Goal: Task Accomplishment & Management: Manage account settings

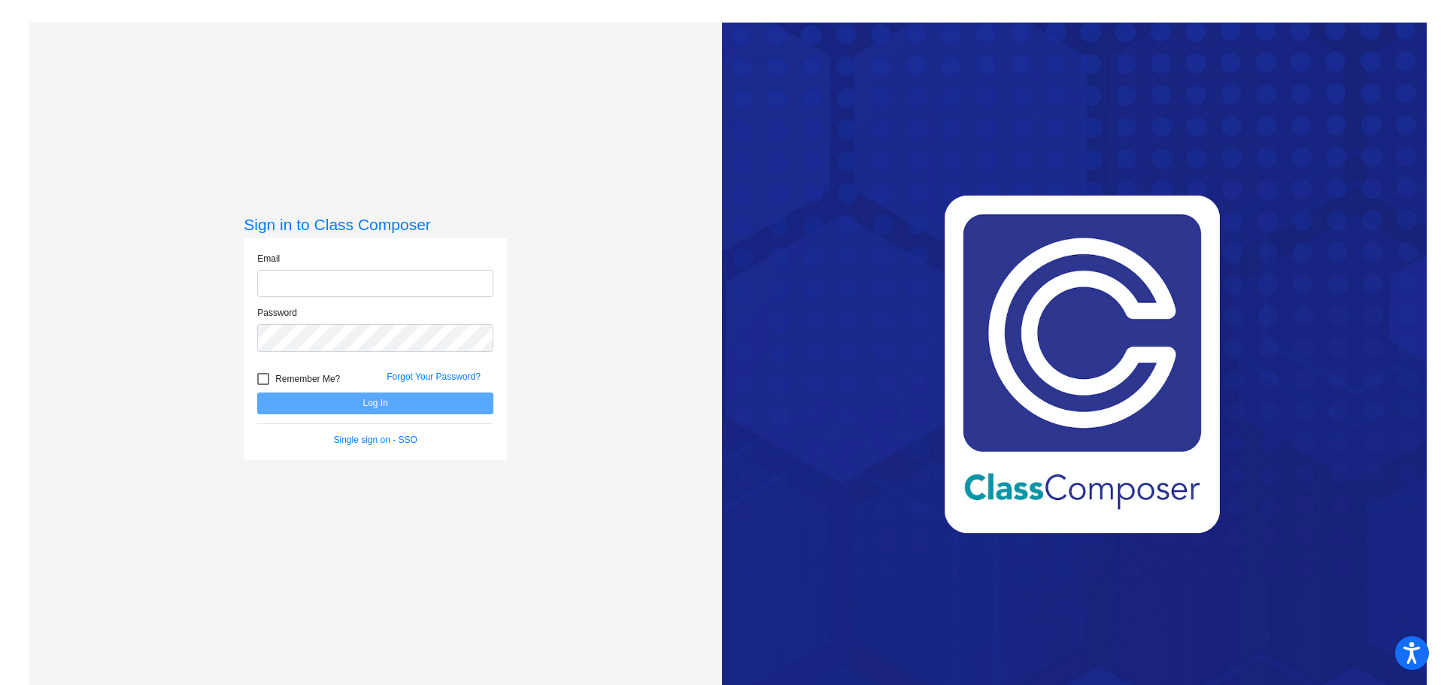
type input "[PERSON_NAME][EMAIL_ADDRESS][PERSON_NAME][DOMAIN_NAME]"
click at [261, 374] on div at bounding box center [263, 379] width 12 height 12
click at [263, 385] on input "Remember Me?" at bounding box center [263, 385] width 1 height 1
checkbox input "true"
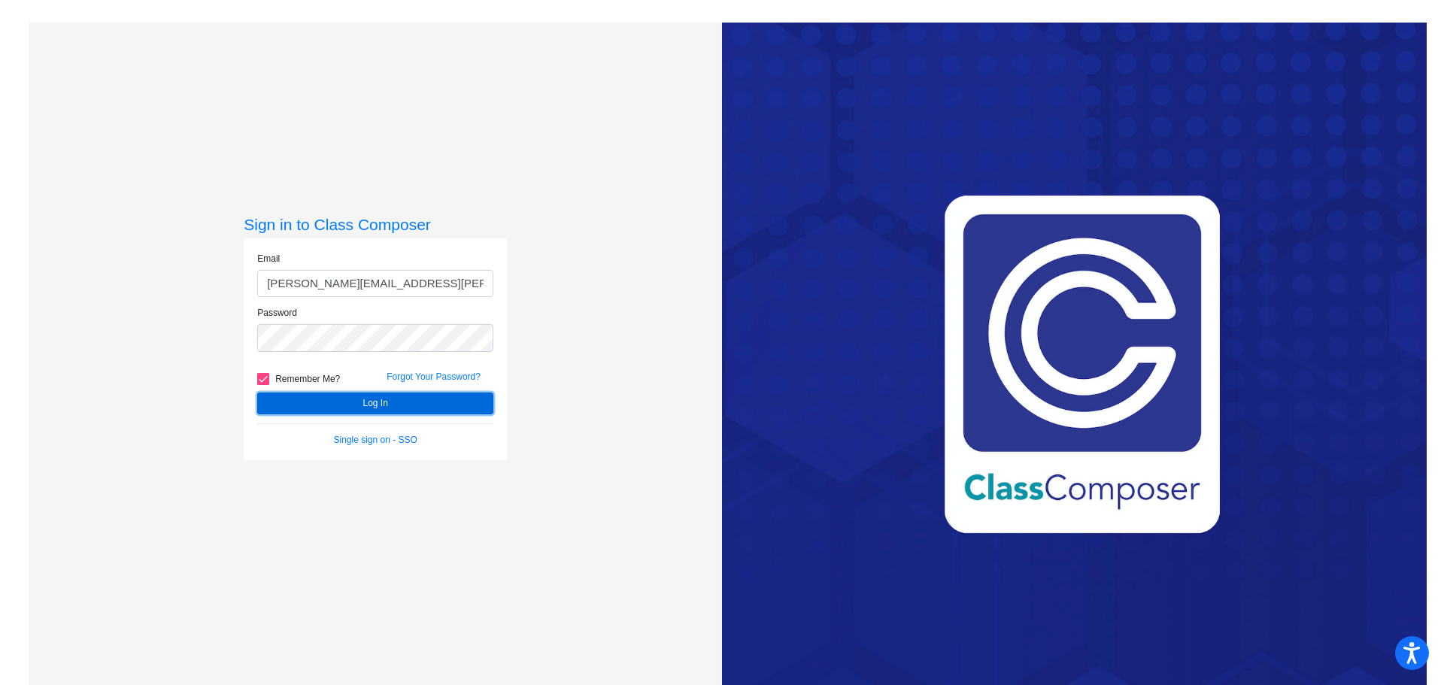
click at [326, 402] on button "Log In" at bounding box center [375, 404] width 236 height 22
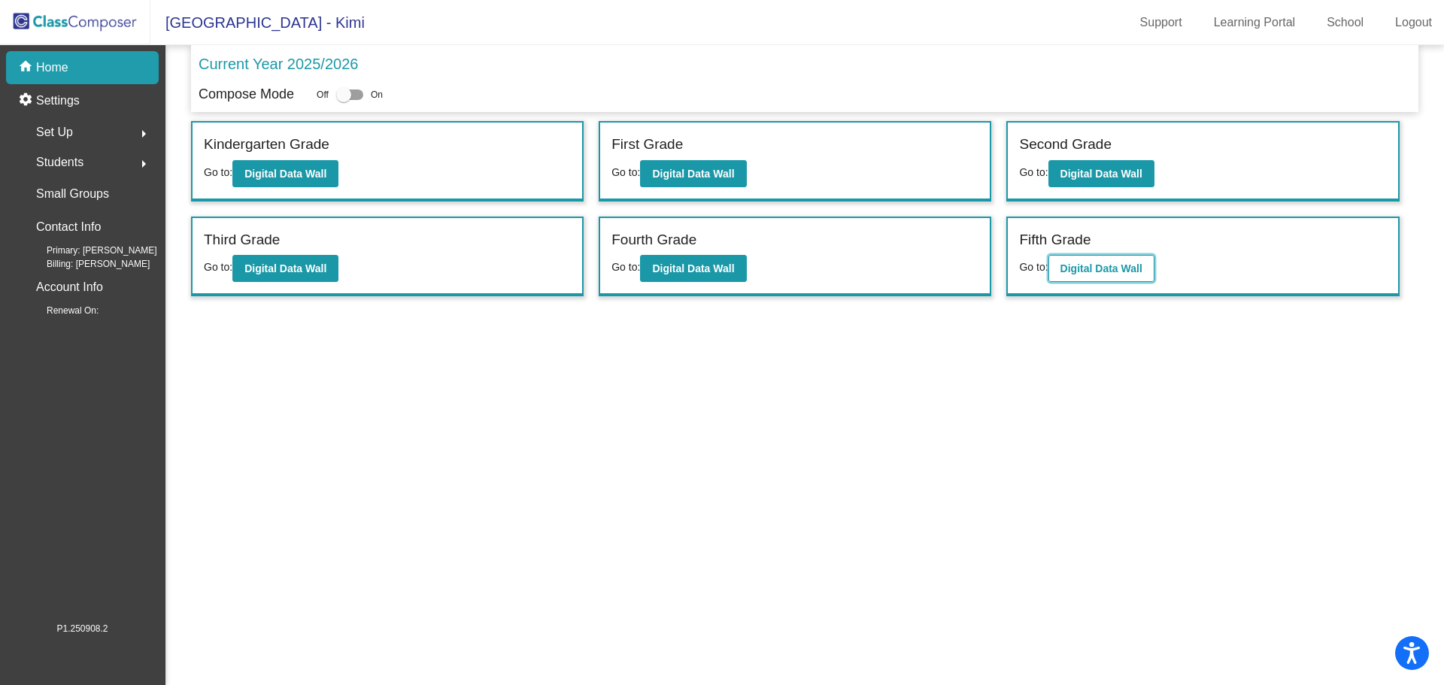
click at [1093, 269] on b "Digital Data Wall" at bounding box center [1102, 269] width 82 height 12
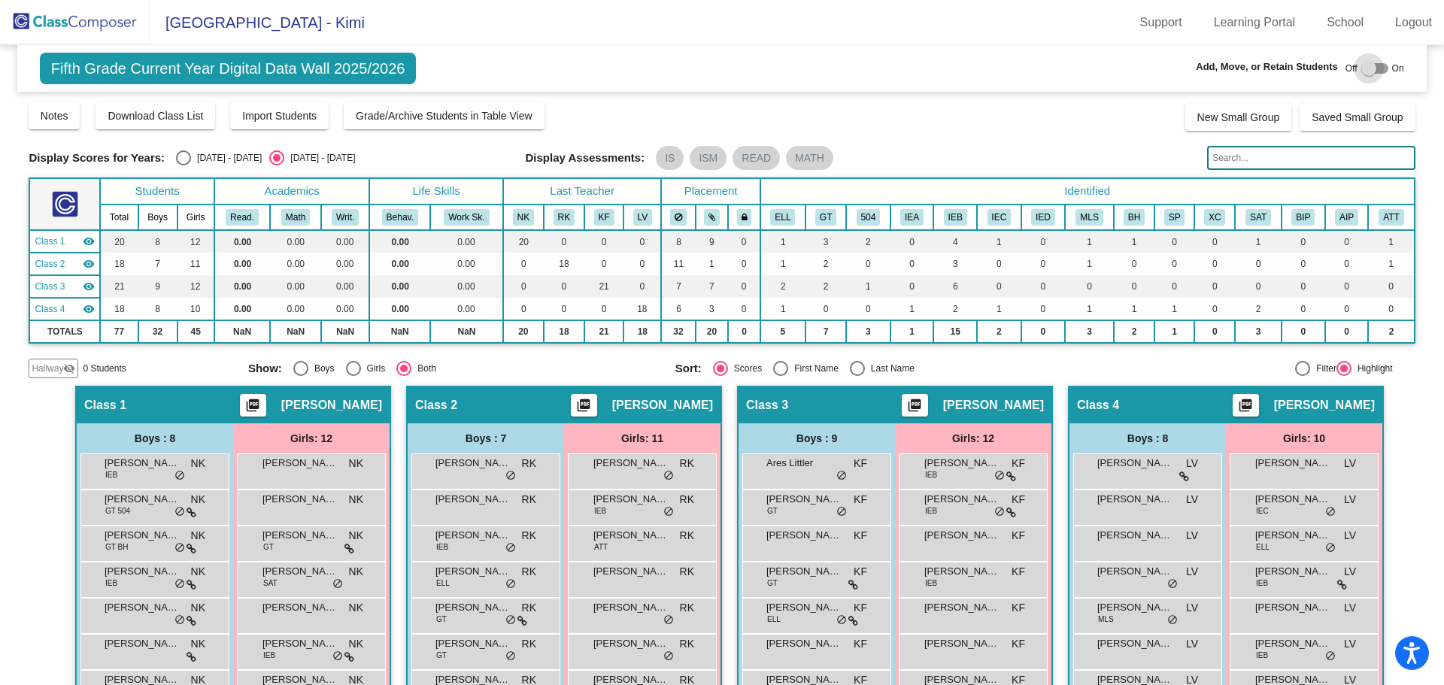
click at [1363, 67] on div at bounding box center [1369, 68] width 15 height 15
checkbox input "true"
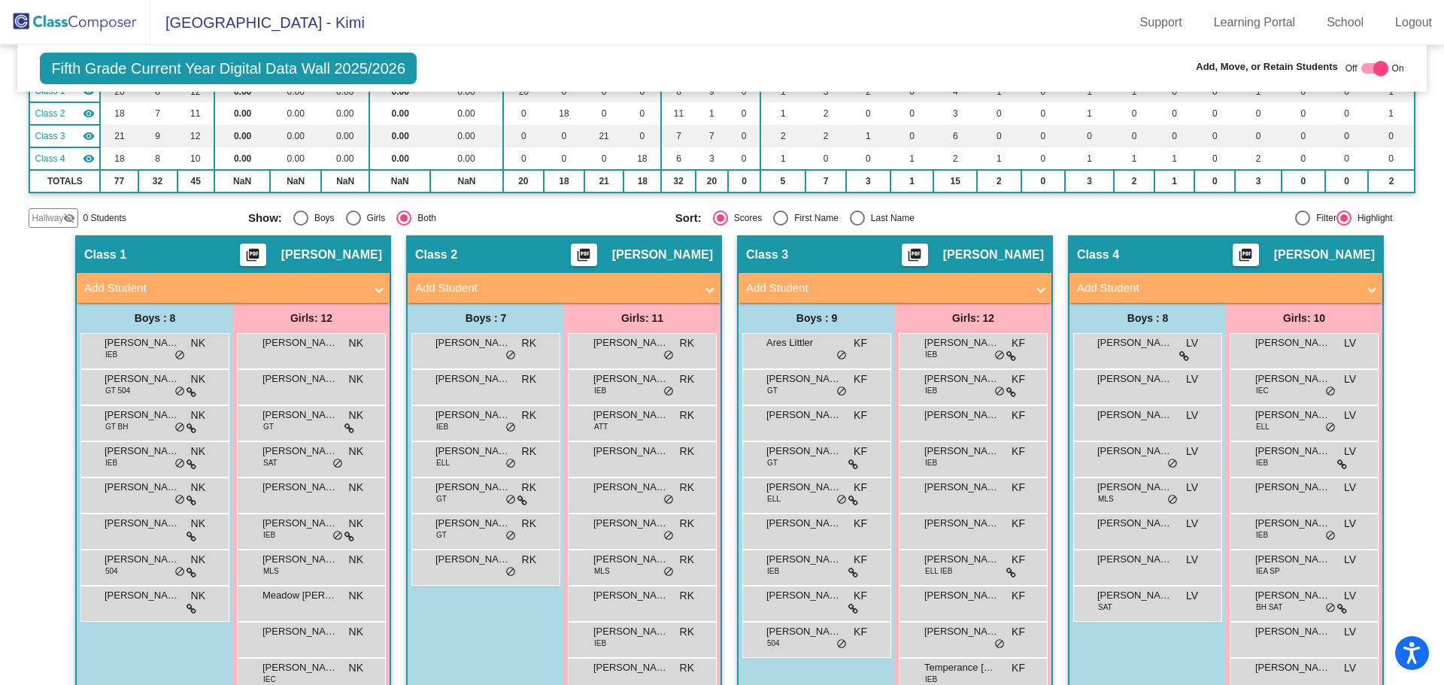
scroll to position [256, 0]
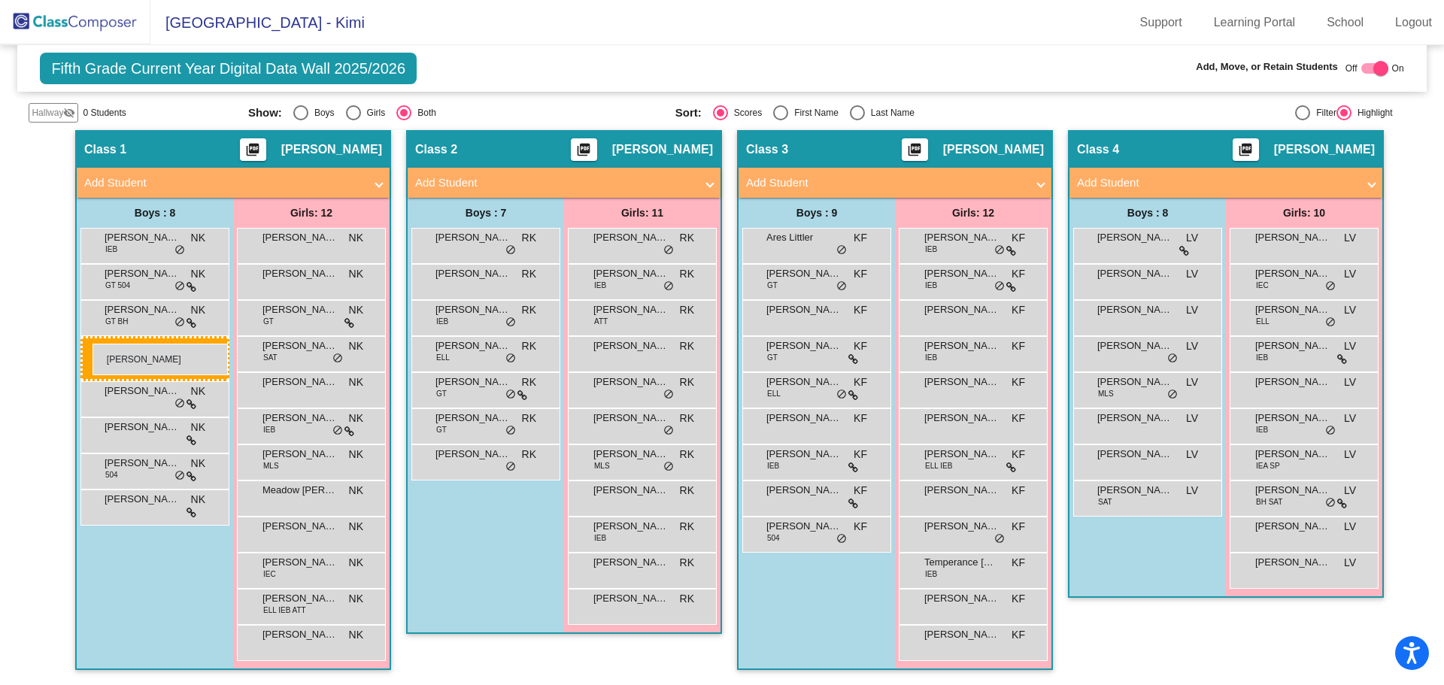
drag, startPoint x: 135, startPoint y: 346, endPoint x: 93, endPoint y: 344, distance: 42.2
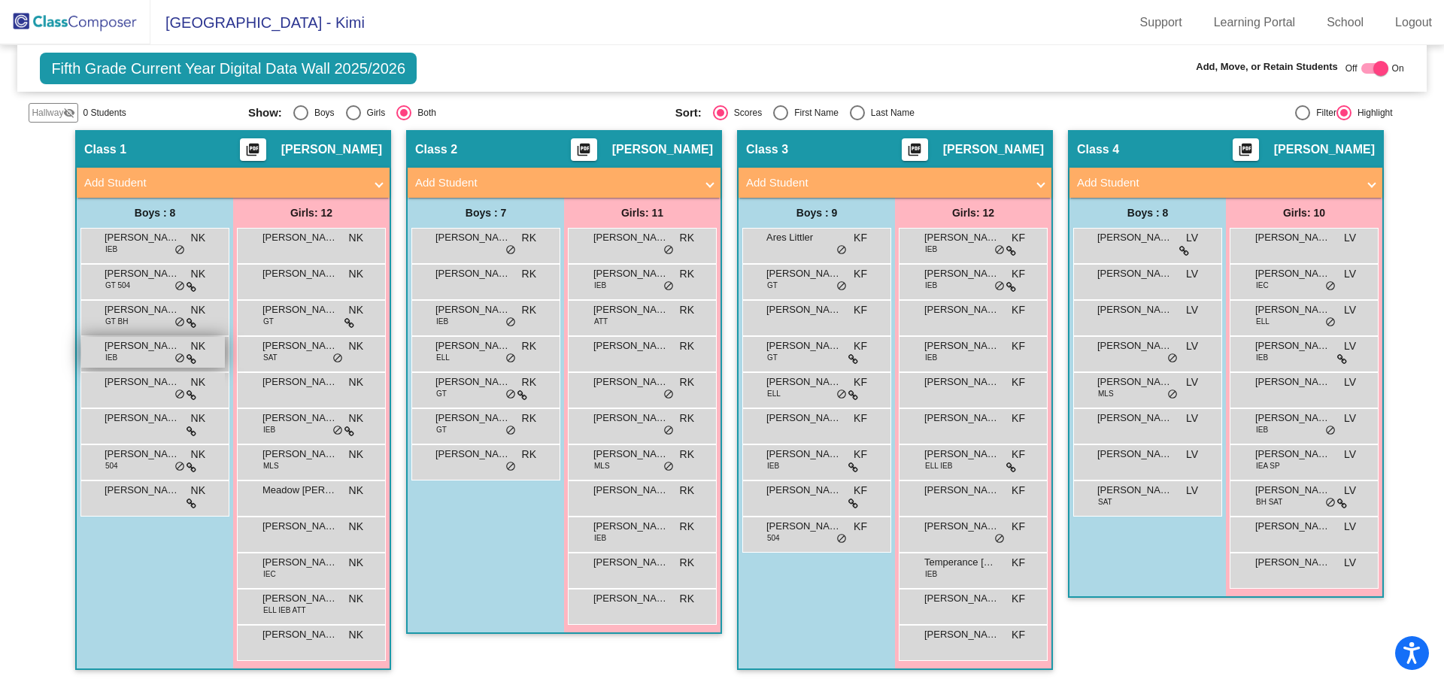
click at [110, 345] on span "[PERSON_NAME]" at bounding box center [142, 346] width 75 height 15
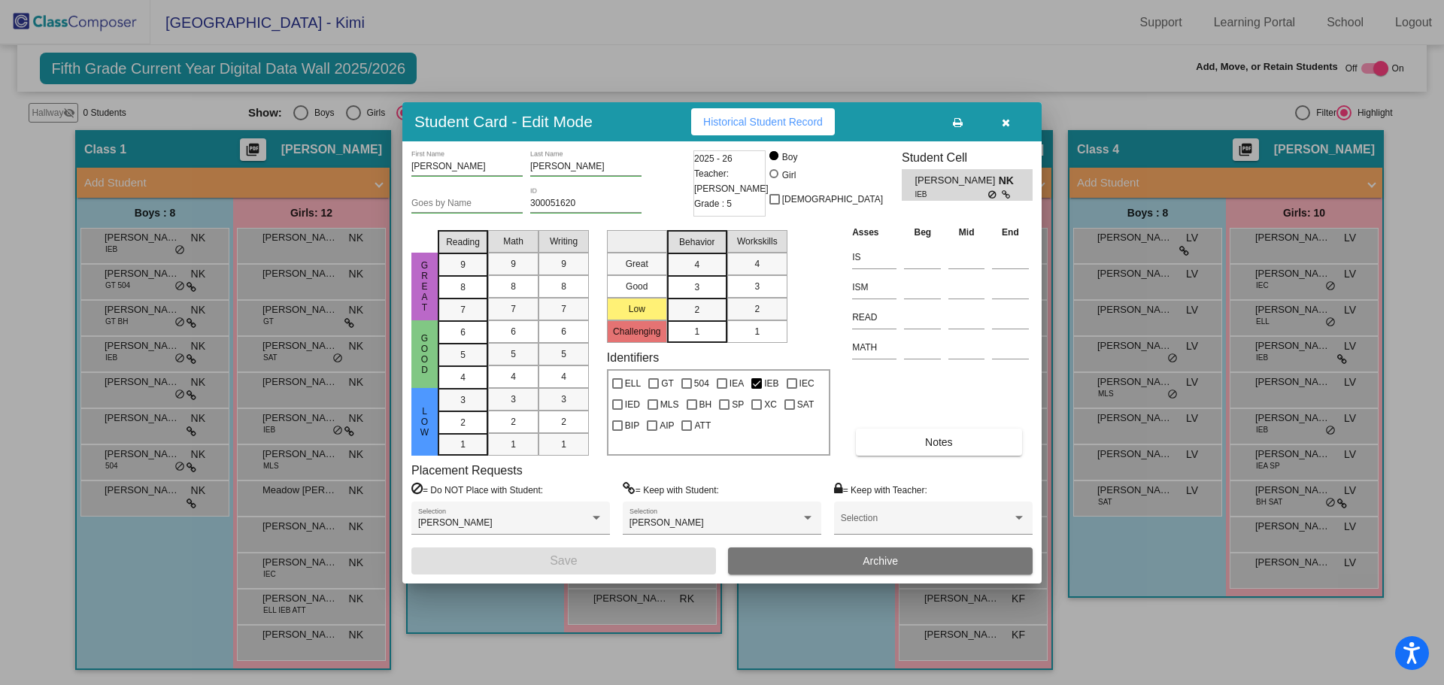
click at [844, 557] on button "Archive" at bounding box center [880, 561] width 305 height 27
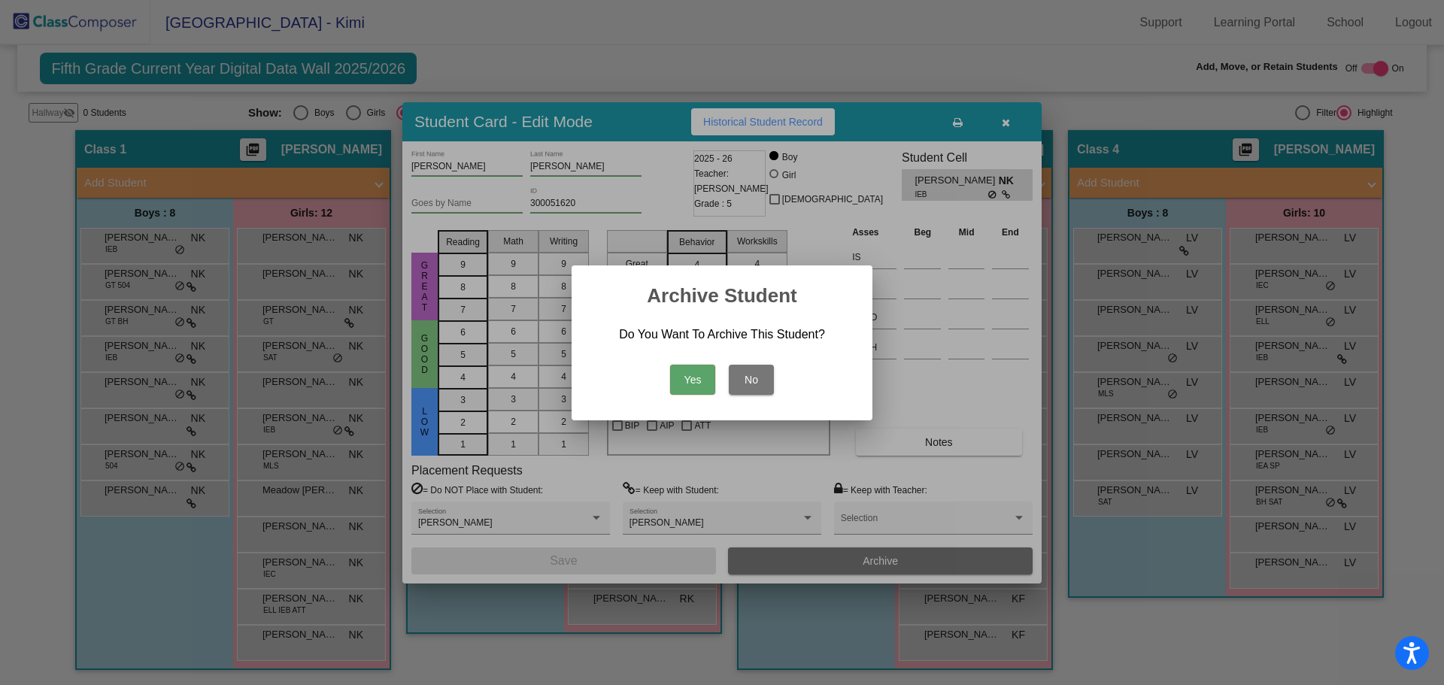
click at [679, 372] on button "Yes" at bounding box center [692, 380] width 45 height 30
